Goal: Go to known website: Access a specific website the user already knows

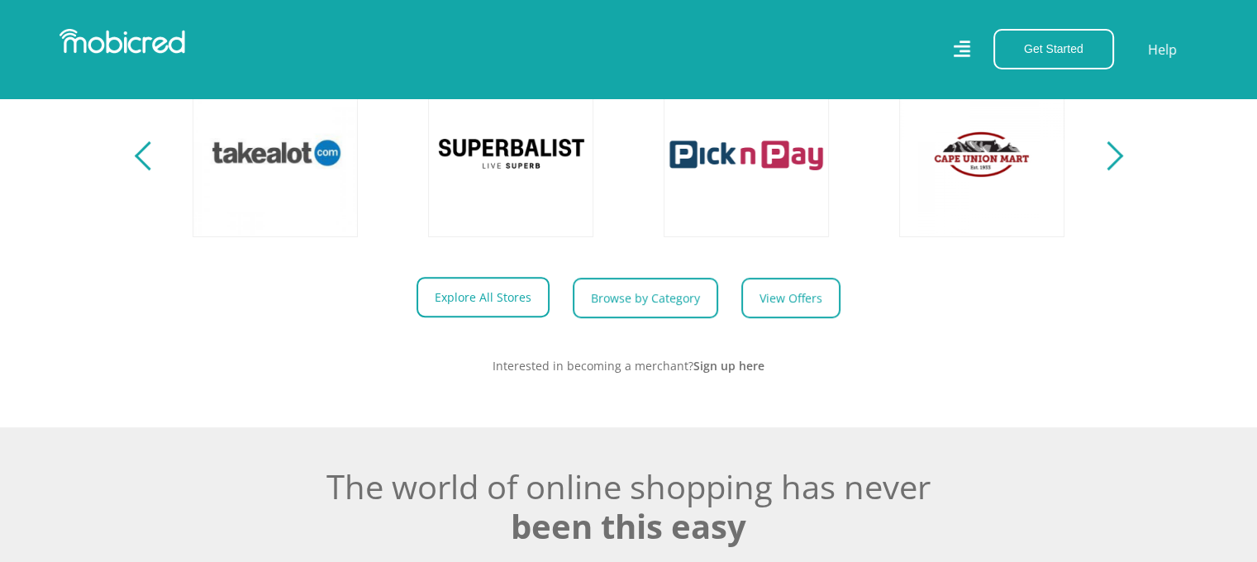
scroll to position [0, 1177]
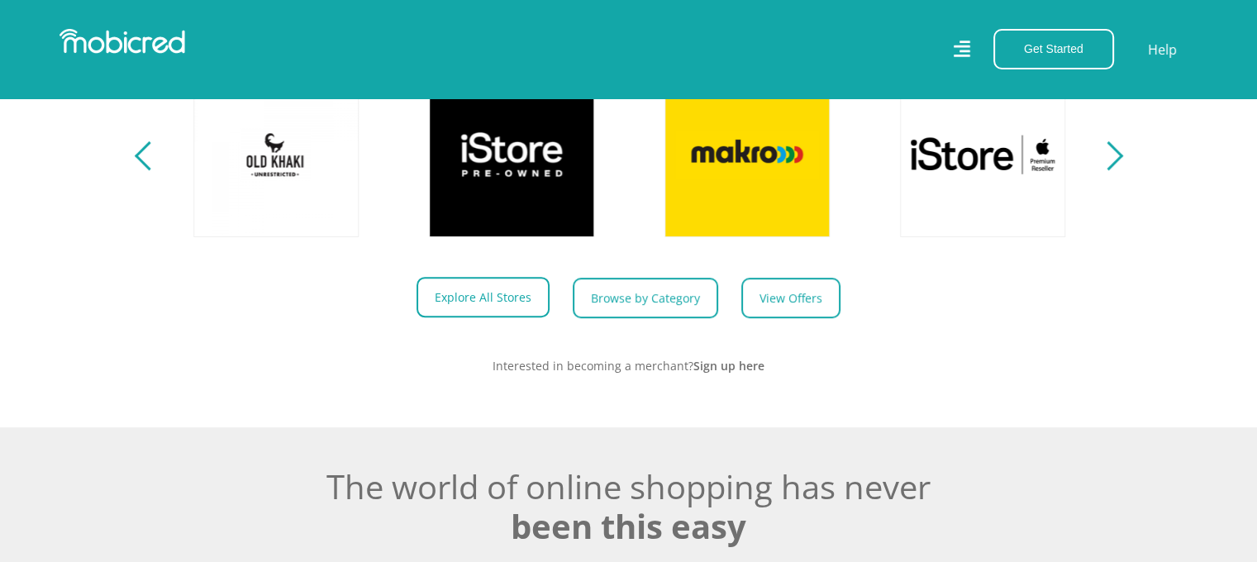
click at [483, 311] on link "Explore All Stores" at bounding box center [483, 297] width 133 height 41
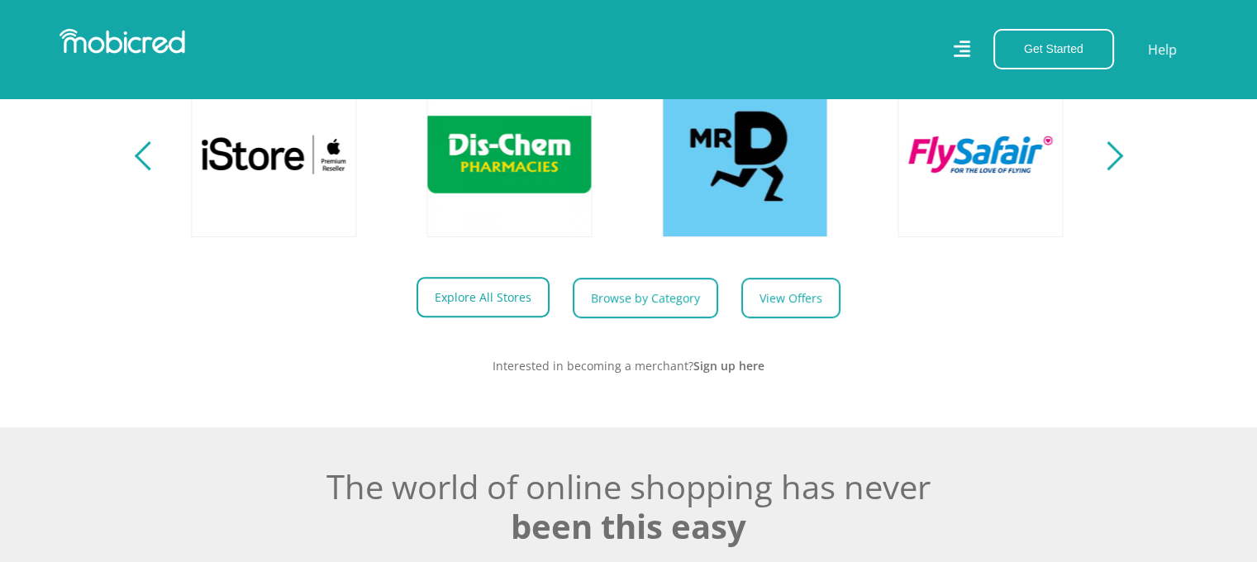
scroll to position [0, 2111]
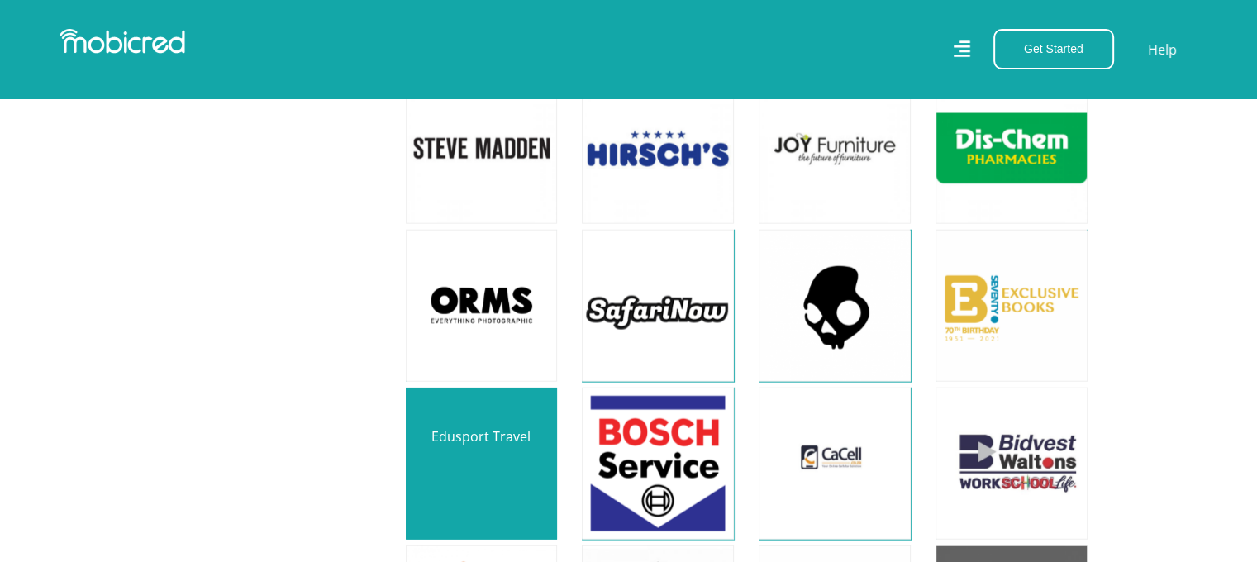
scroll to position [3968, 0]
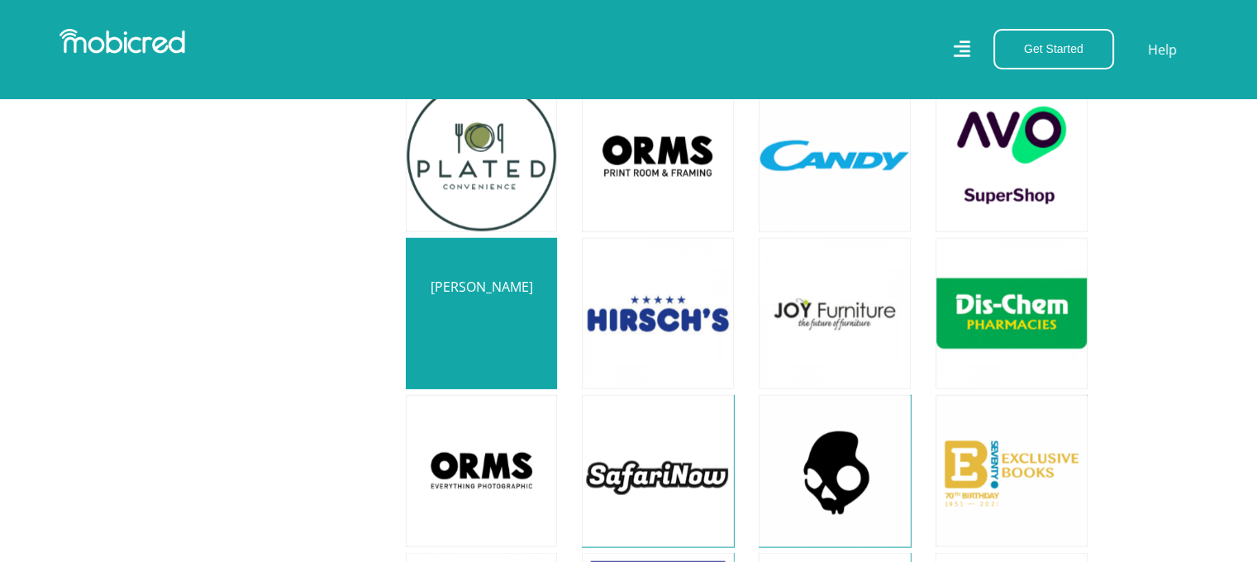
click at [473, 285] on link at bounding box center [482, 314] width 179 height 179
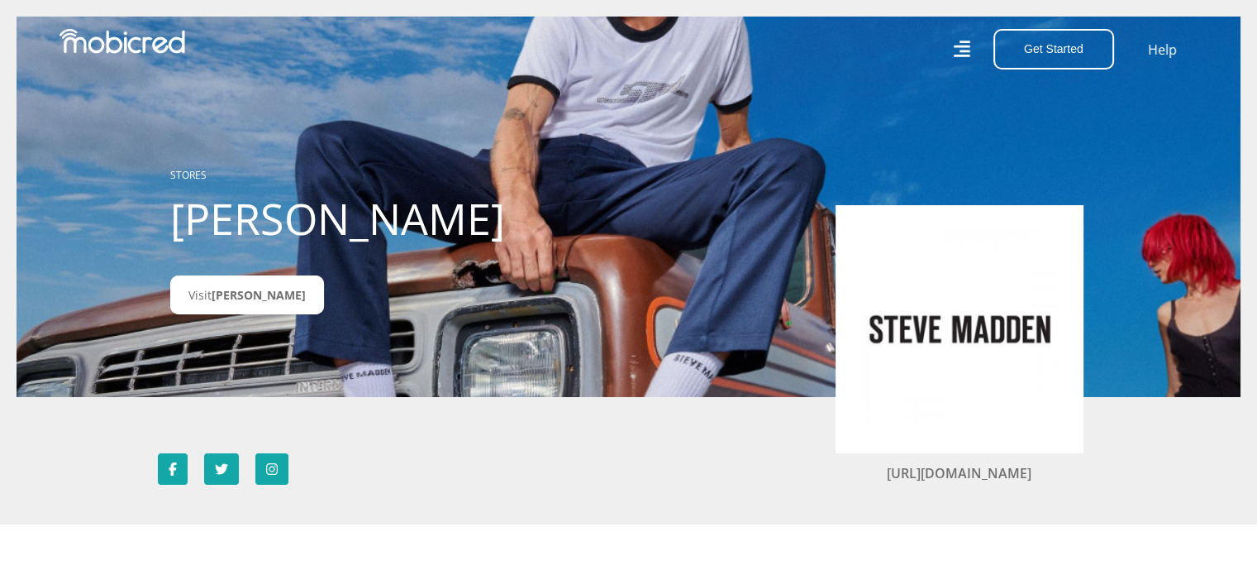
click at [958, 328] on img at bounding box center [960, 329] width 198 height 198
